Goal: Task Accomplishment & Management: Manage account settings

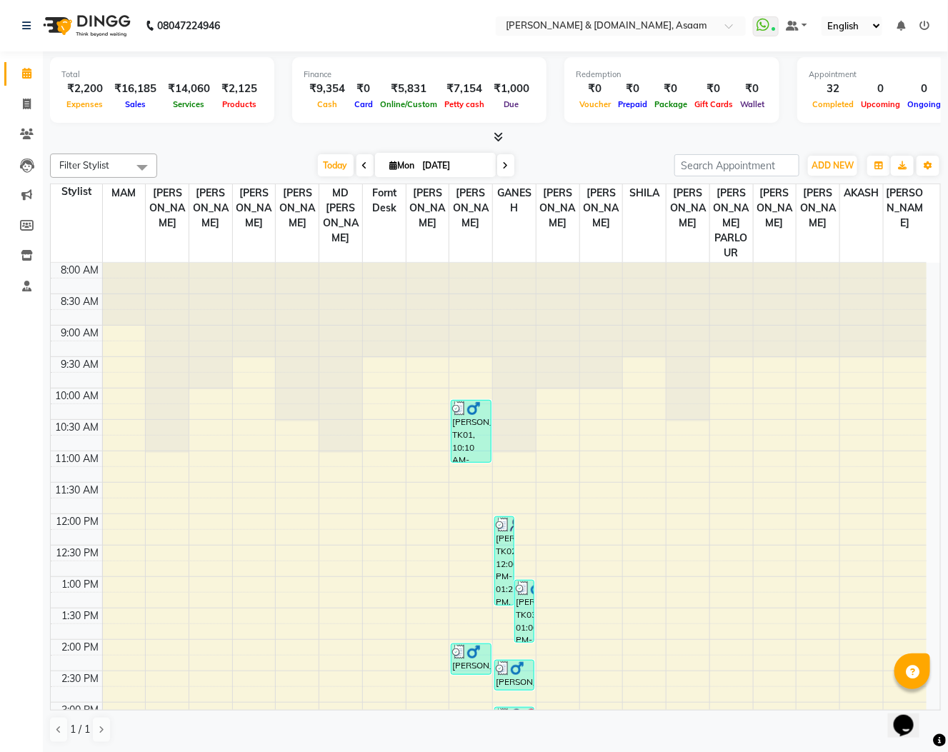
click at [926, 21] on icon at bounding box center [924, 26] width 10 height 10
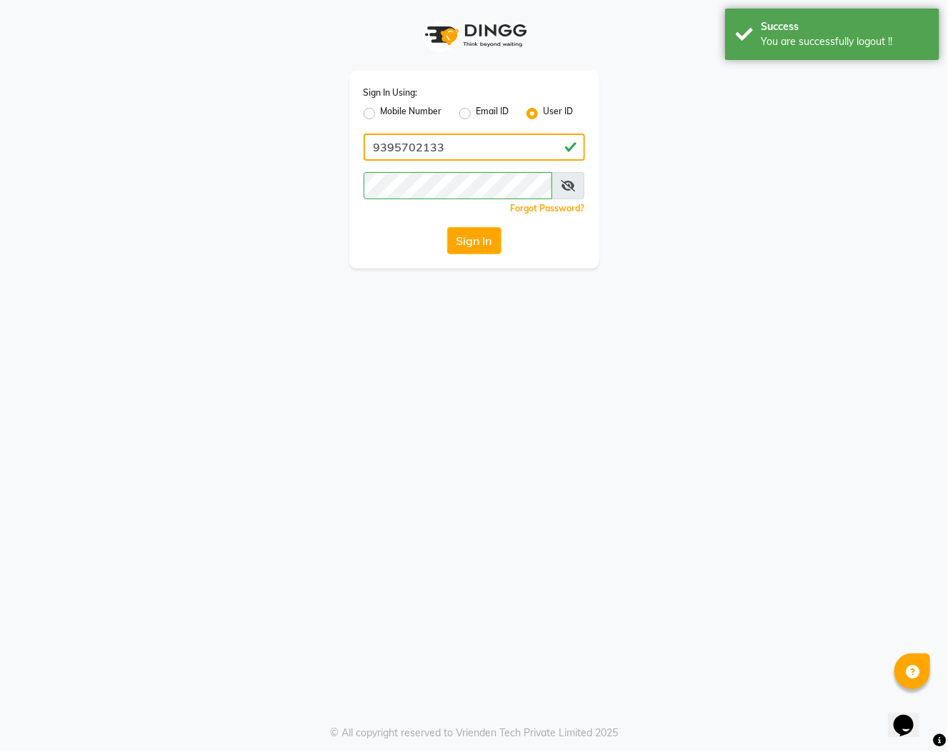
click at [531, 151] on input "9395702133" at bounding box center [473, 147] width 221 height 27
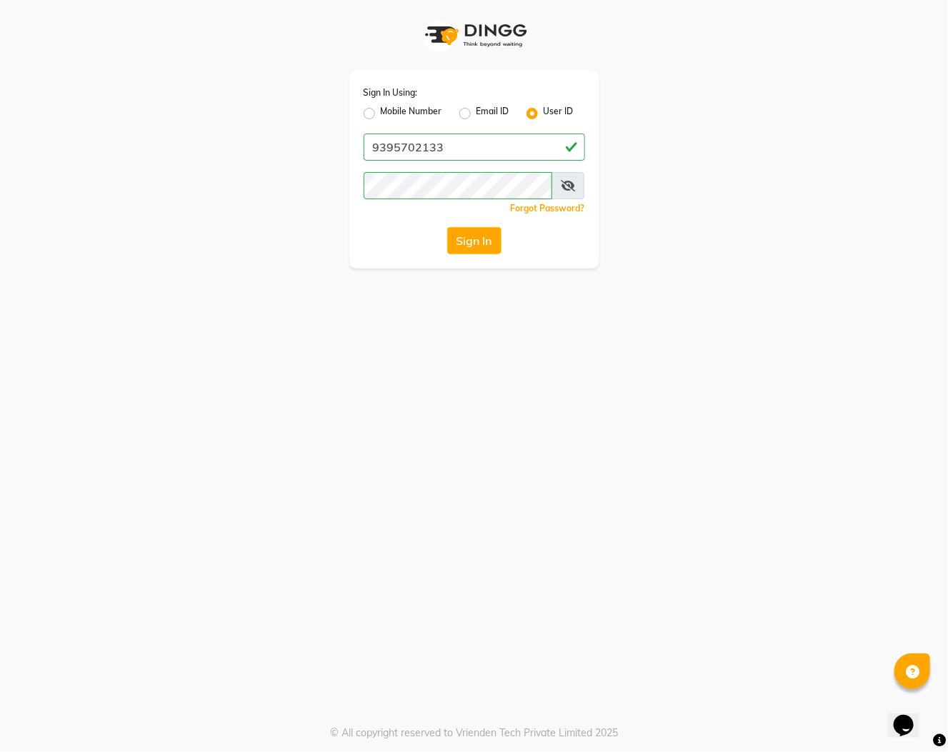
click at [432, 308] on div "Sign In Using: Mobile Number Email ID User ID 9395702133 Remember me Forgot Pas…" at bounding box center [474, 376] width 948 height 752
drag, startPoint x: 468, startPoint y: 154, endPoint x: 195, endPoint y: 155, distance: 272.8
click at [195, 155] on div "Sign In Using: Mobile Number Email ID User ID 9395702133 Remember me Forgot Pas…" at bounding box center [474, 134] width 814 height 268
type input "H"
type input "[PERSON_NAME] hair"
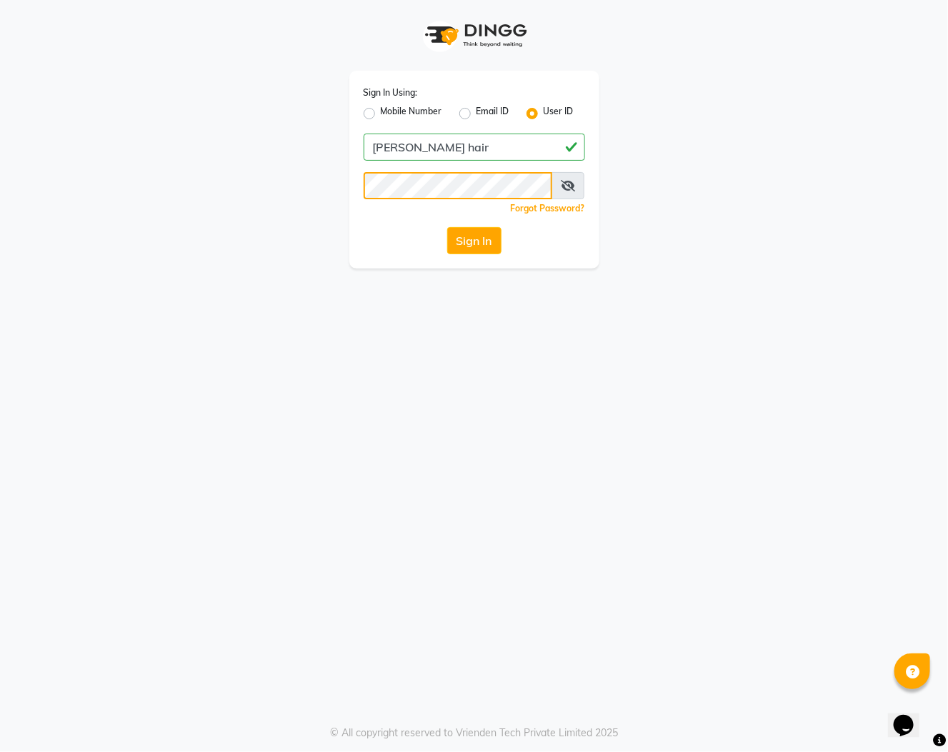
click at [301, 200] on div "Sign In Using: Mobile Number Email ID User ID [PERSON_NAME] hair Remember me Fo…" at bounding box center [474, 134] width 814 height 268
click at [362, 231] on div "Sign In Using: Mobile Number Email ID User ID [PERSON_NAME] hair Remember me Fo…" at bounding box center [474, 170] width 250 height 198
click at [466, 246] on button "Sign In" at bounding box center [474, 240] width 54 height 27
